Goal: Task Accomplishment & Management: Manage account settings

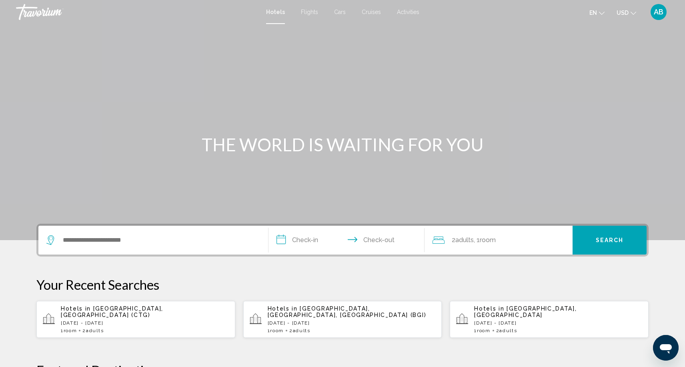
click at [656, 13] on span "AB" at bounding box center [659, 12] width 10 height 8
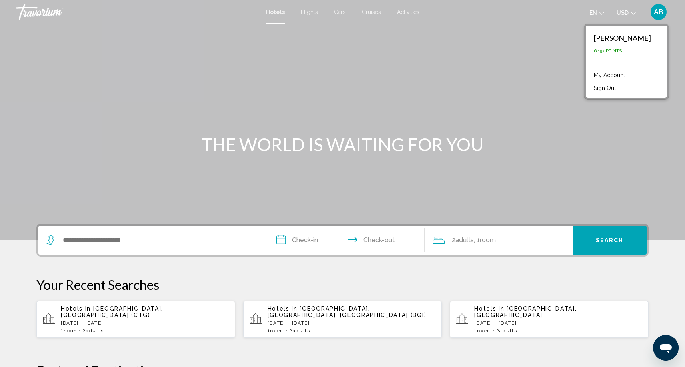
click at [614, 76] on link "My Account" at bounding box center [609, 75] width 39 height 10
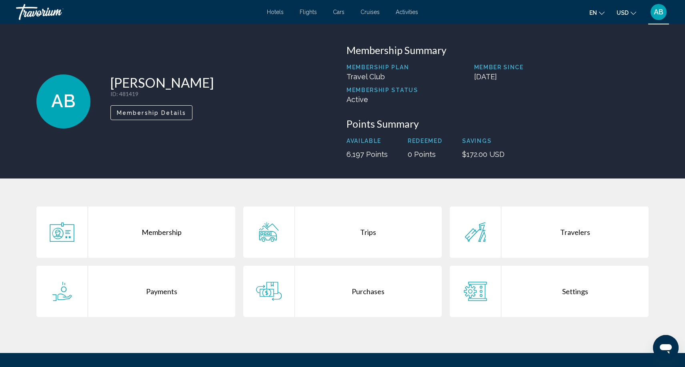
click at [365, 206] on div "Membership Trips Travelers Payments Purchases Settings" at bounding box center [342, 265] width 644 height 174
click at [363, 221] on div "Trips" at bounding box center [368, 232] width 147 height 51
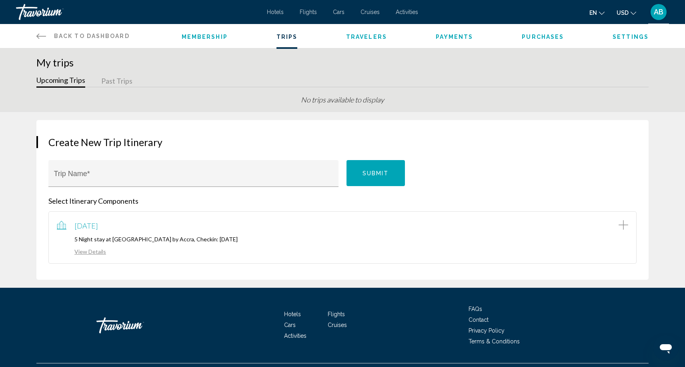
click at [95, 251] on link "View Details" at bounding box center [81, 251] width 49 height 7
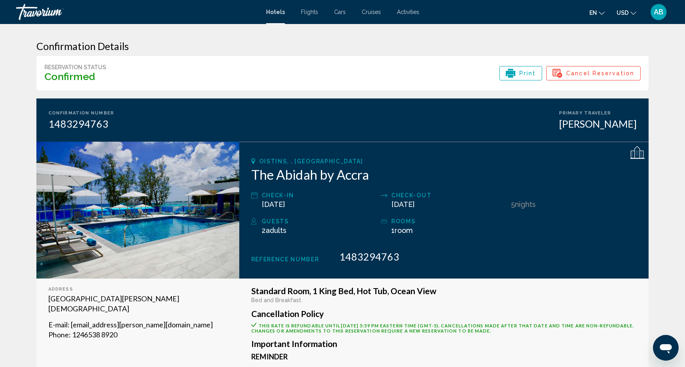
click at [607, 74] on span "Cancel Reservation" at bounding box center [600, 73] width 68 height 14
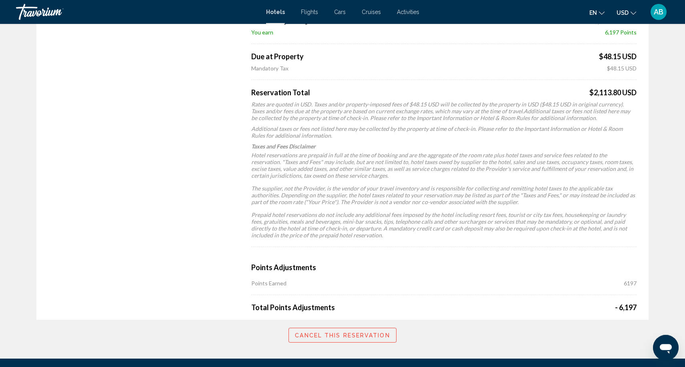
scroll to position [597, 0]
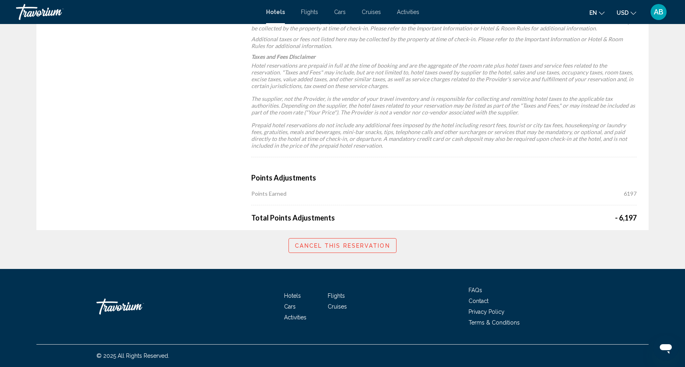
click at [367, 245] on span "Cancel this reservation" at bounding box center [342, 246] width 95 height 6
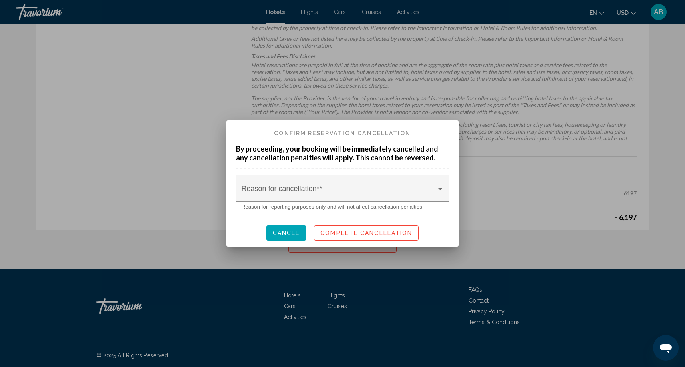
scroll to position [0, 0]
click at [325, 180] on div "Reason for cancellation* *" at bounding box center [342, 188] width 213 height 27
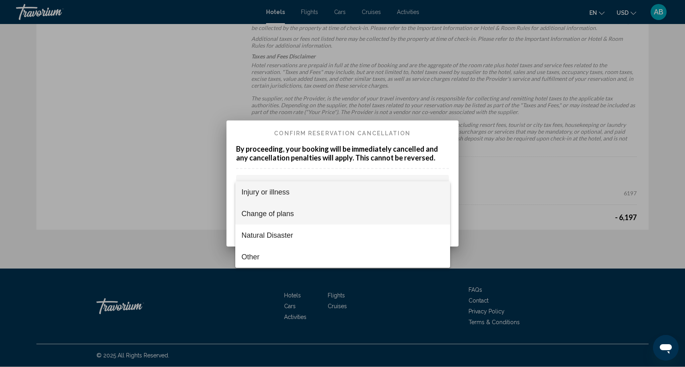
click at [293, 210] on span "Change of plans" at bounding box center [343, 214] width 202 height 22
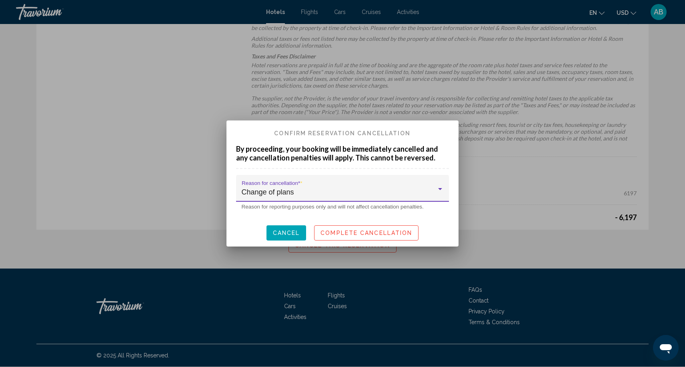
click at [312, 193] on div "Change of plans" at bounding box center [339, 192] width 195 height 8
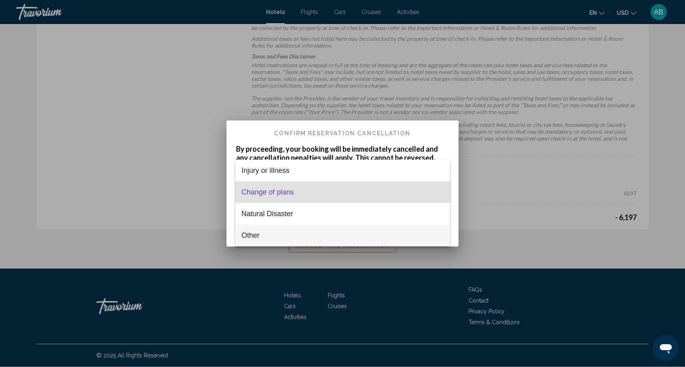
click at [296, 235] on span "Other" at bounding box center [343, 236] width 202 height 22
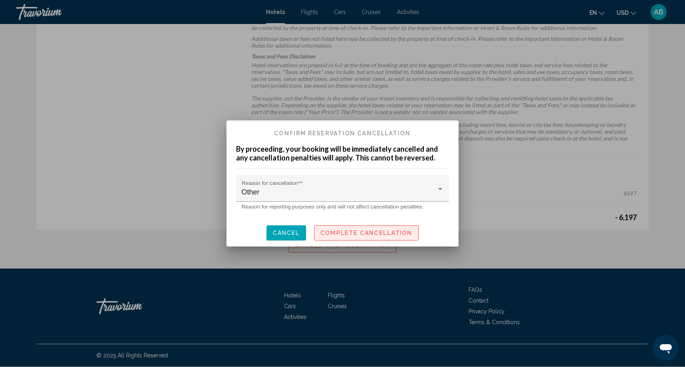
click at [354, 234] on span "Complete Cancellation" at bounding box center [367, 233] width 92 height 6
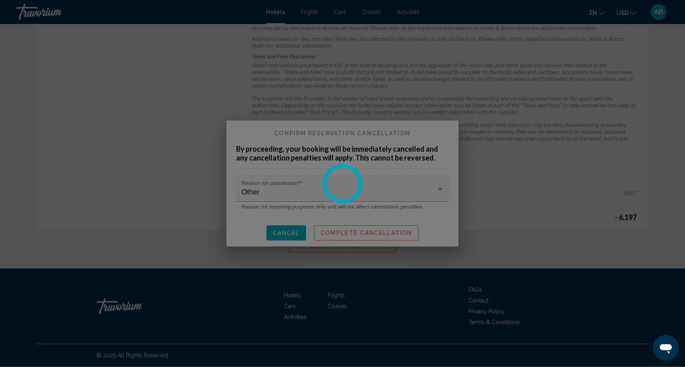
scroll to position [597, 0]
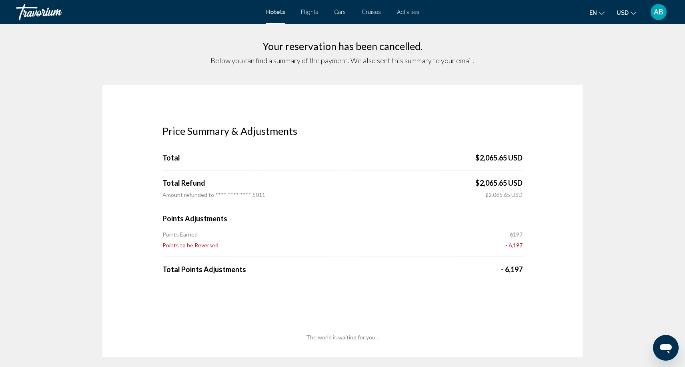
drag, startPoint x: 500, startPoint y: 268, endPoint x: 528, endPoint y: 269, distance: 28.0
click at [528, 269] on div "Price Summary & Adjustments Total $2,065.65 USD Total Refund $2,065.65 USD Amou…" at bounding box center [342, 221] width 480 height 272
drag, startPoint x: 542, startPoint y: 220, endPoint x: 549, endPoint y: 203, distance: 17.9
click at [543, 219] on div "Price Summary & Adjustments Total $2,065.65 USD Total Refund $2,065.65 USD Amou…" at bounding box center [342, 221] width 480 height 272
